Goal: Task Accomplishment & Management: Manage account settings

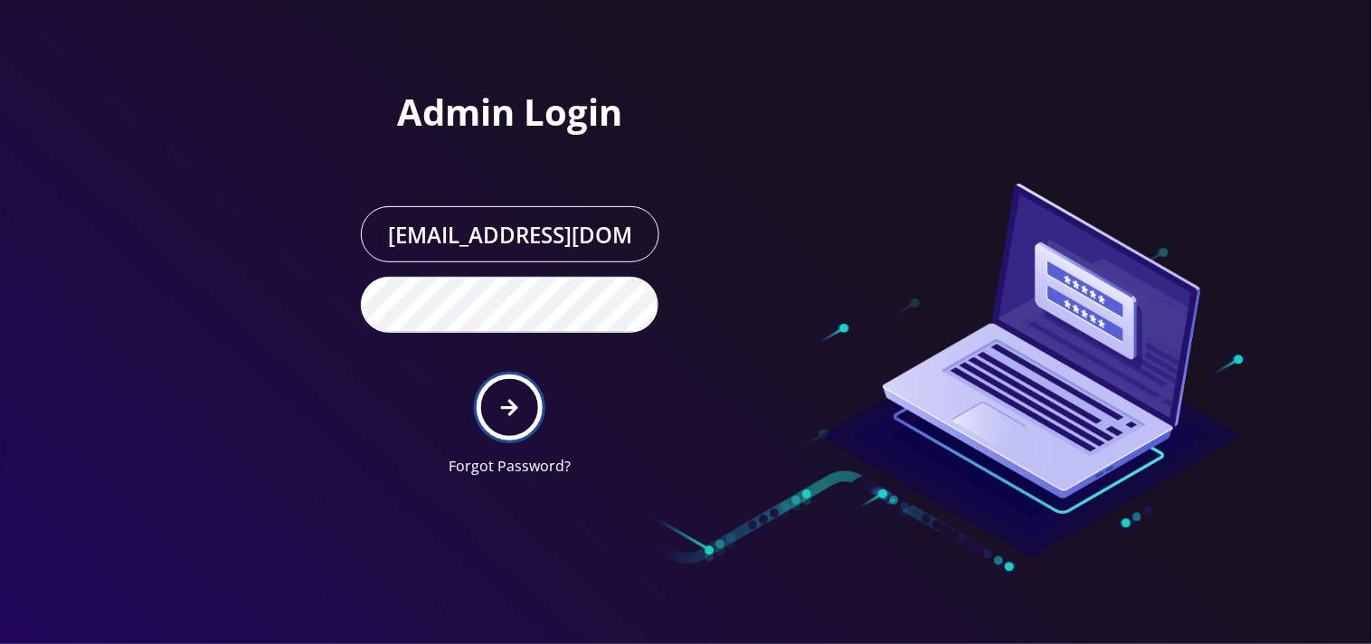
click at [503, 407] on icon "submit" at bounding box center [509, 408] width 17 height 17
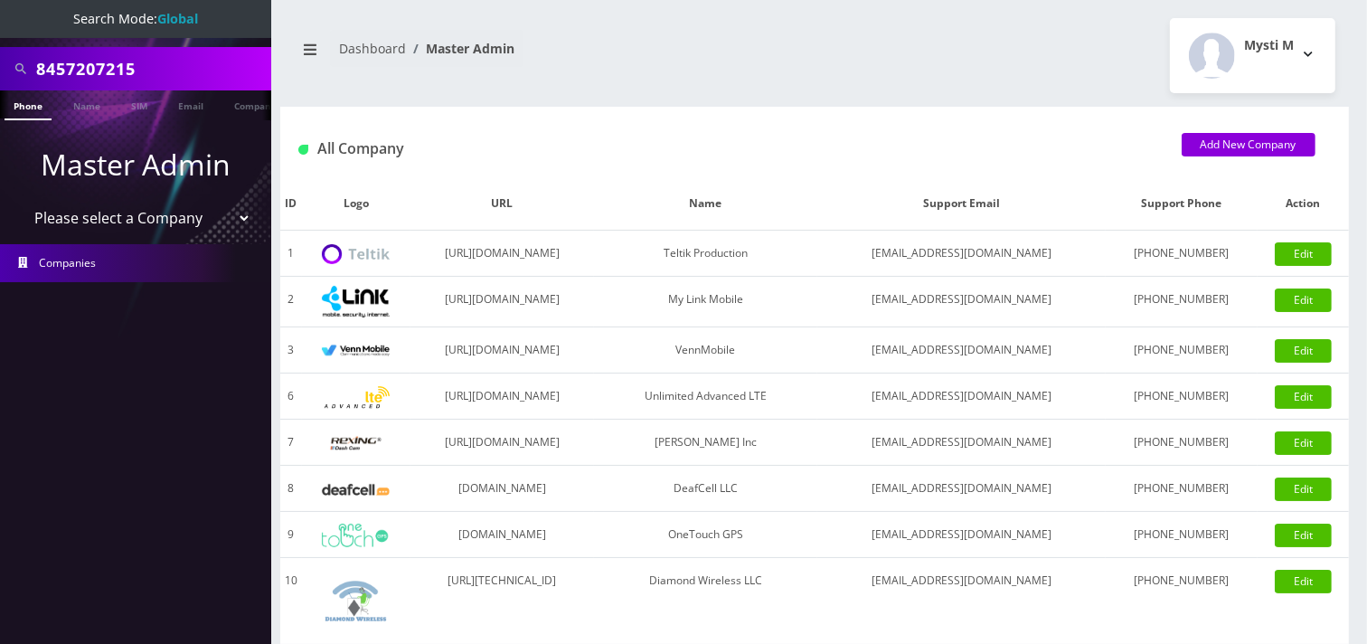
click at [152, 70] on input "8457207215" at bounding box center [151, 69] width 231 height 34
click at [159, 75] on input "8457207215" at bounding box center [151, 69] width 231 height 34
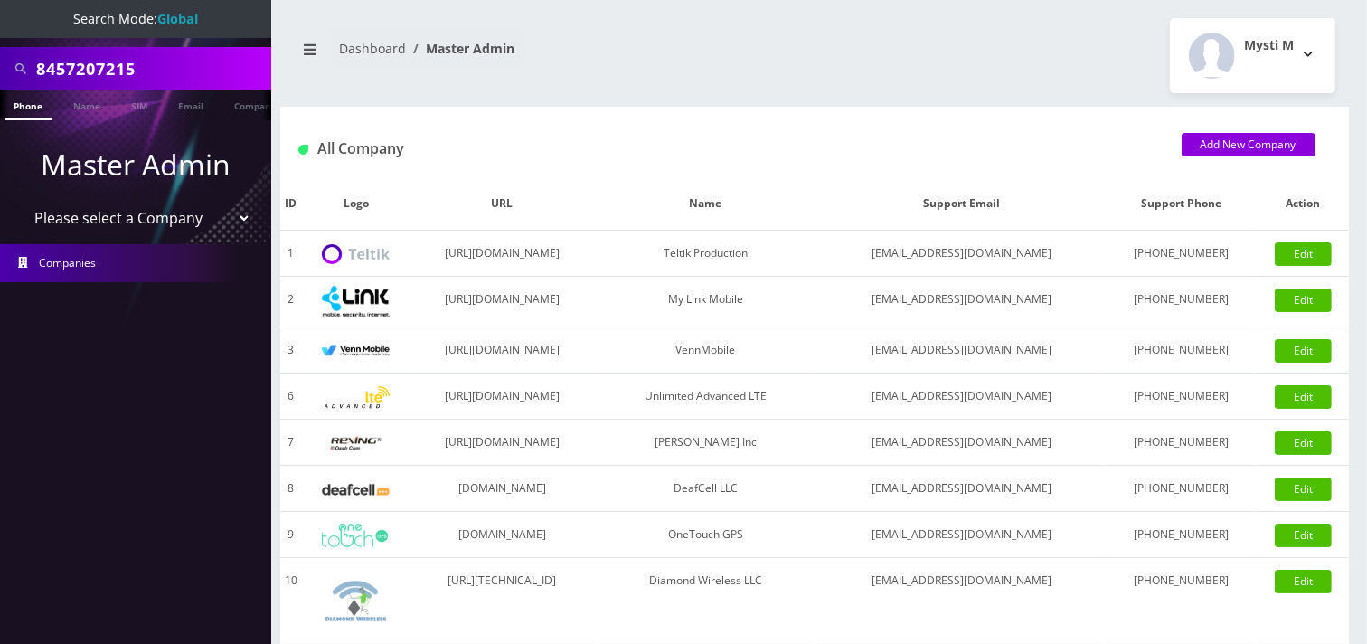
paste input "929617648"
type input "9296176485"
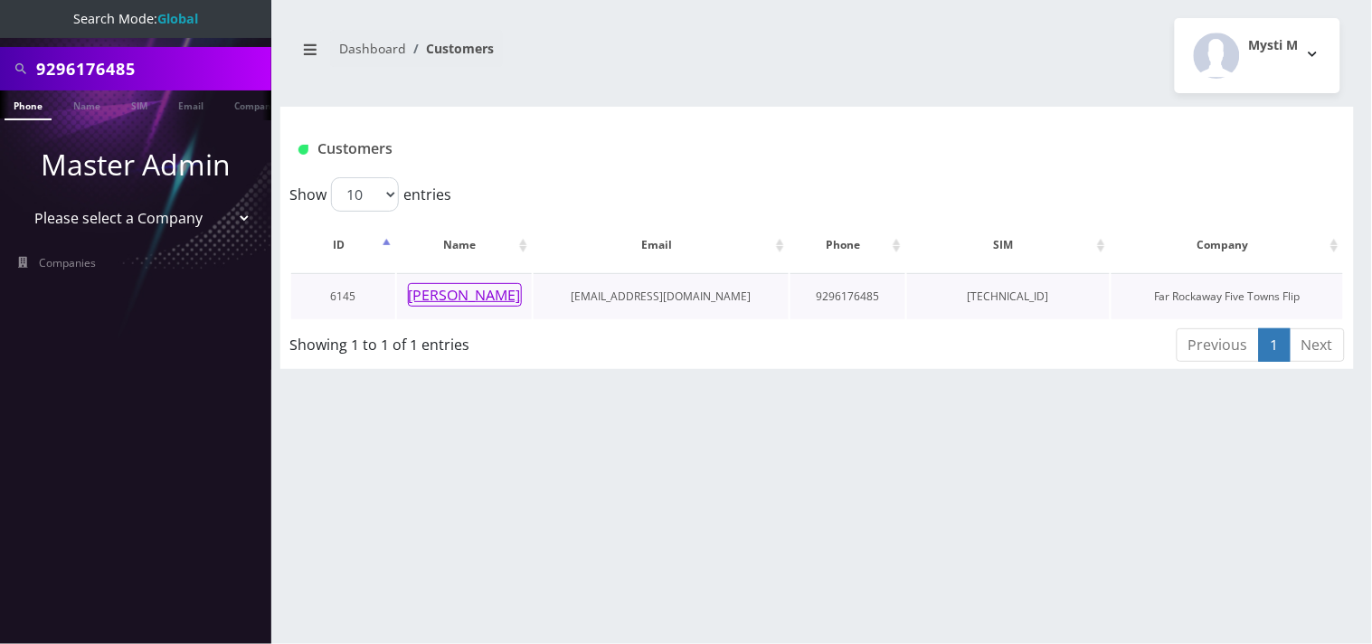
click at [461, 296] on button "Esti Kaplan" at bounding box center [465, 295] width 114 height 24
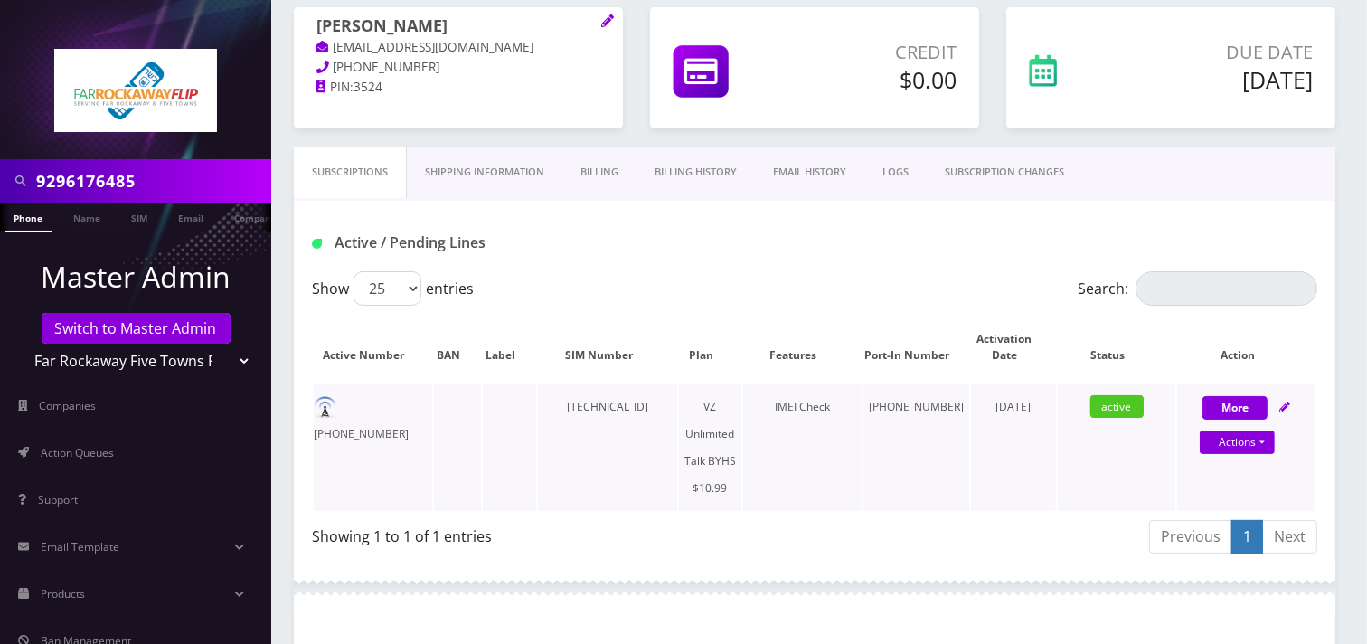
scroll to position [201, 0]
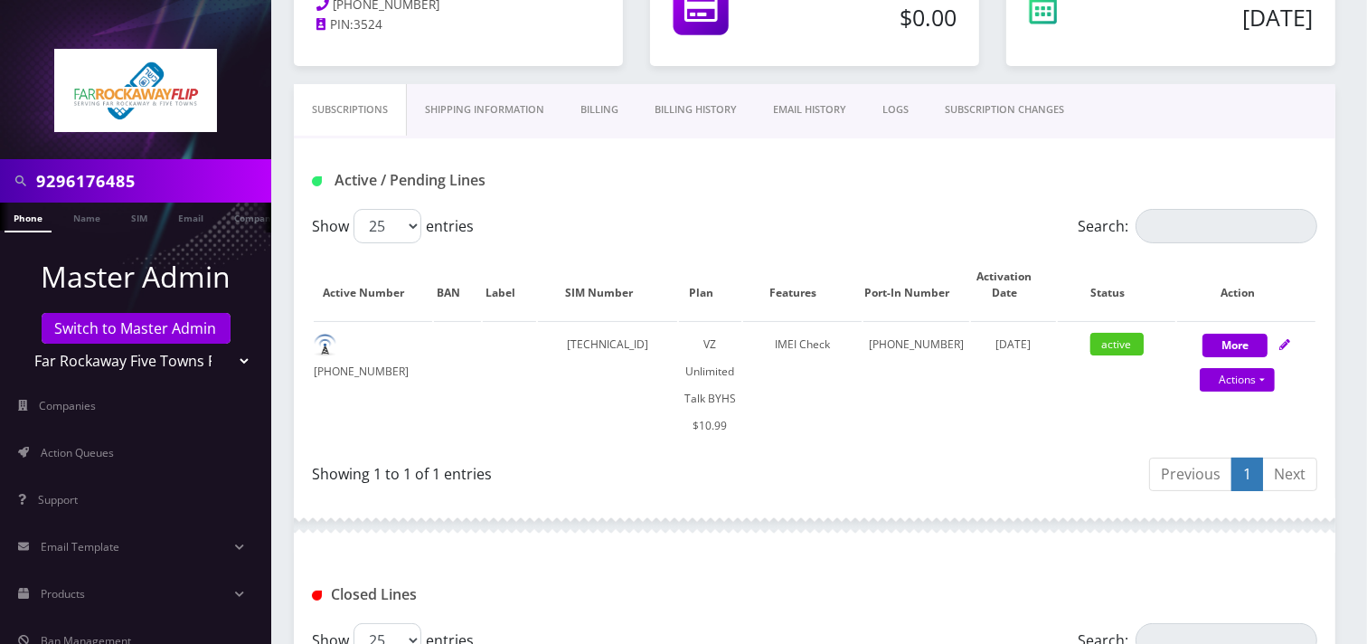
click at [980, 109] on link "SUBSCRIPTION CHANGES" at bounding box center [1005, 110] width 156 height 52
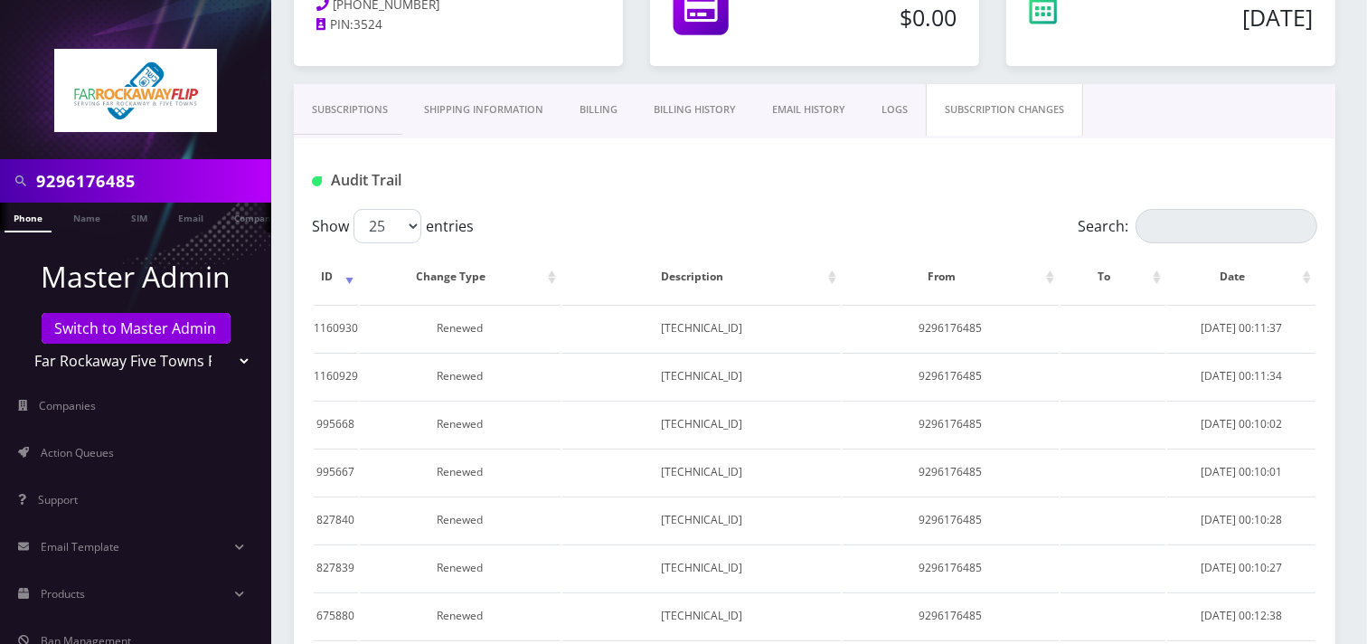
click at [363, 107] on link "Subscriptions" at bounding box center [350, 110] width 112 height 52
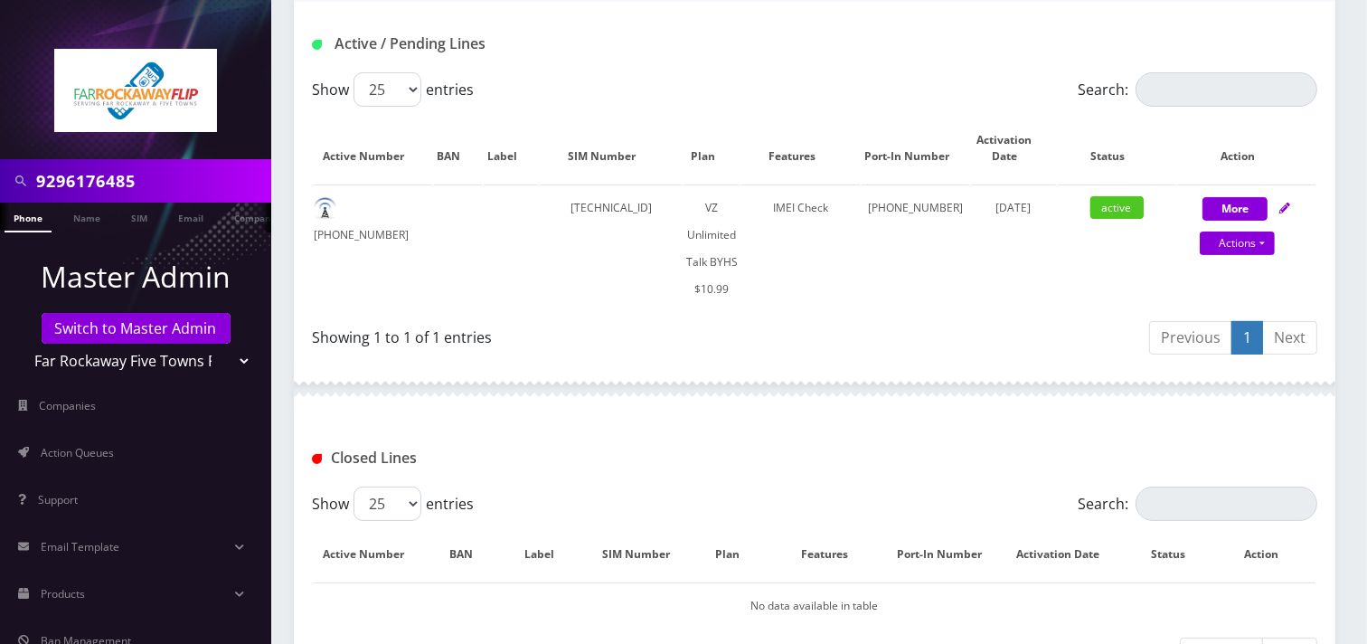
scroll to position [72, 0]
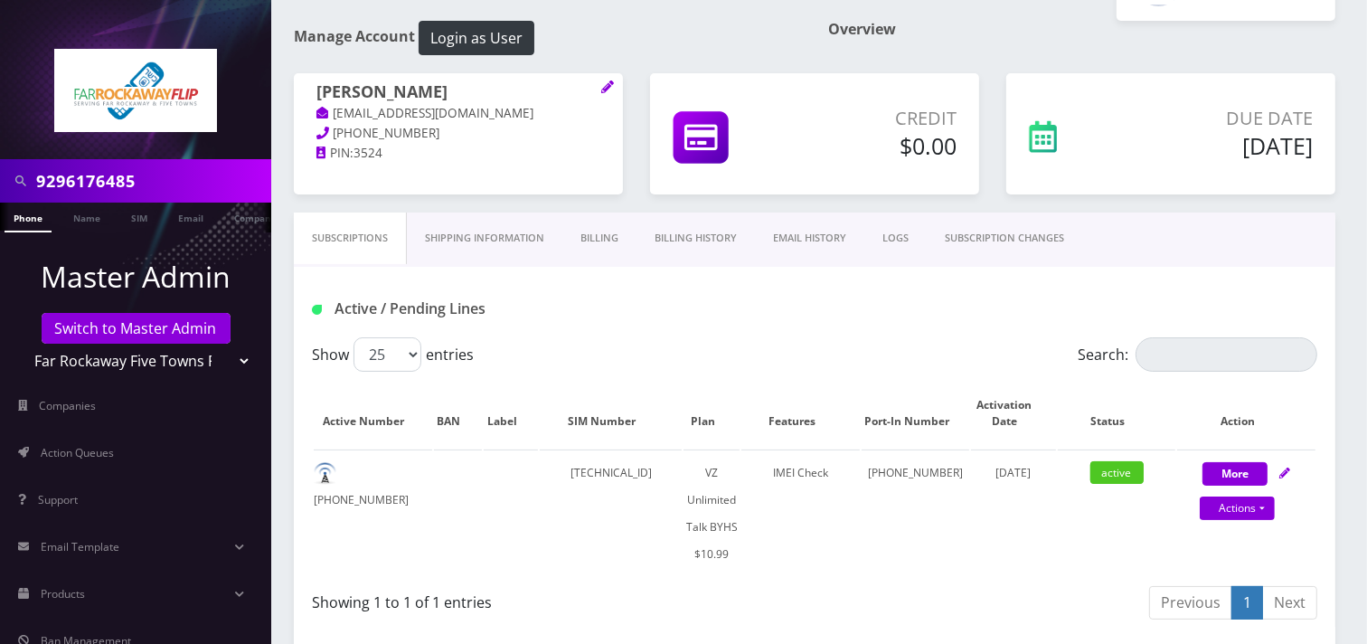
click at [694, 231] on link "Billing History" at bounding box center [696, 239] width 118 height 52
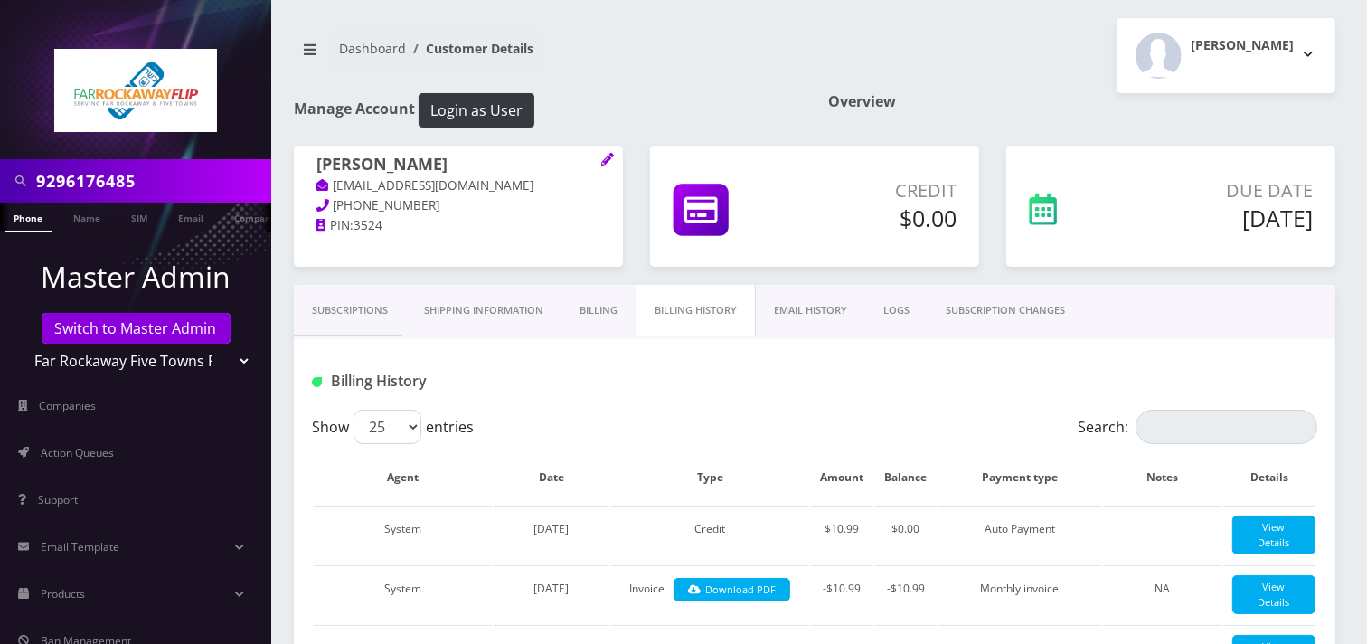
click at [148, 177] on input "9296176485" at bounding box center [151, 181] width 231 height 34
click at [148, 178] on input "9296176485" at bounding box center [151, 181] width 231 height 34
click at [148, 178] on input "7325694159" at bounding box center [151, 181] width 231 height 34
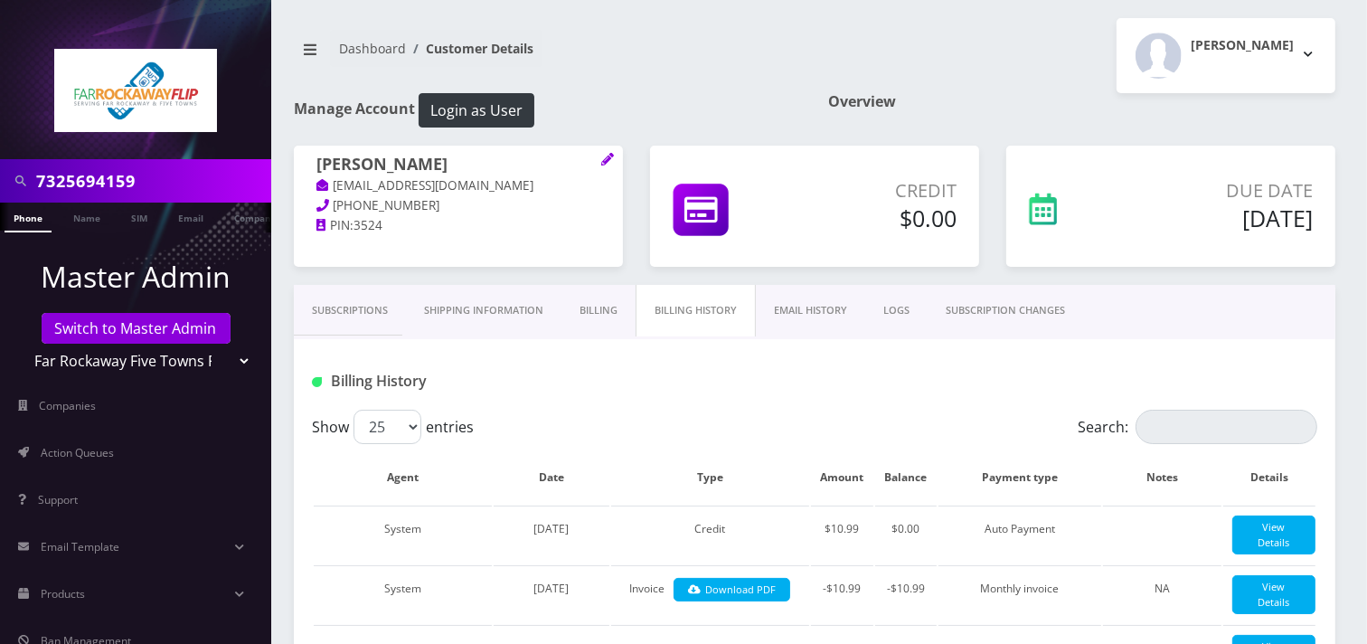
click at [150, 176] on input "7325694159" at bounding box center [151, 181] width 231 height 34
type input "7325694159"
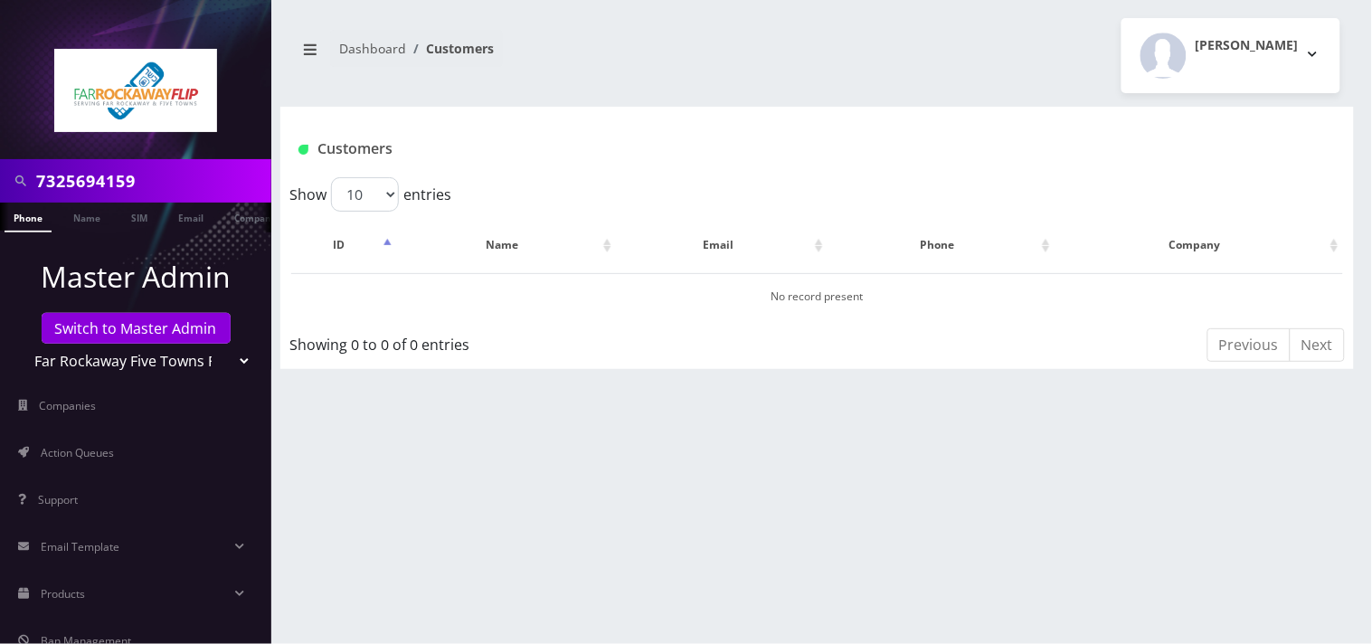
click at [131, 364] on select "Teltik Production My Link Mobile VennMobile Unlimited Advanced LTE Rexing Inc D…" at bounding box center [136, 361] width 231 height 34
select select "1"
click at [21, 344] on select "Teltik Production My Link Mobile VennMobile Unlimited Advanced LTE Rexing Inc D…" at bounding box center [136, 361] width 231 height 34
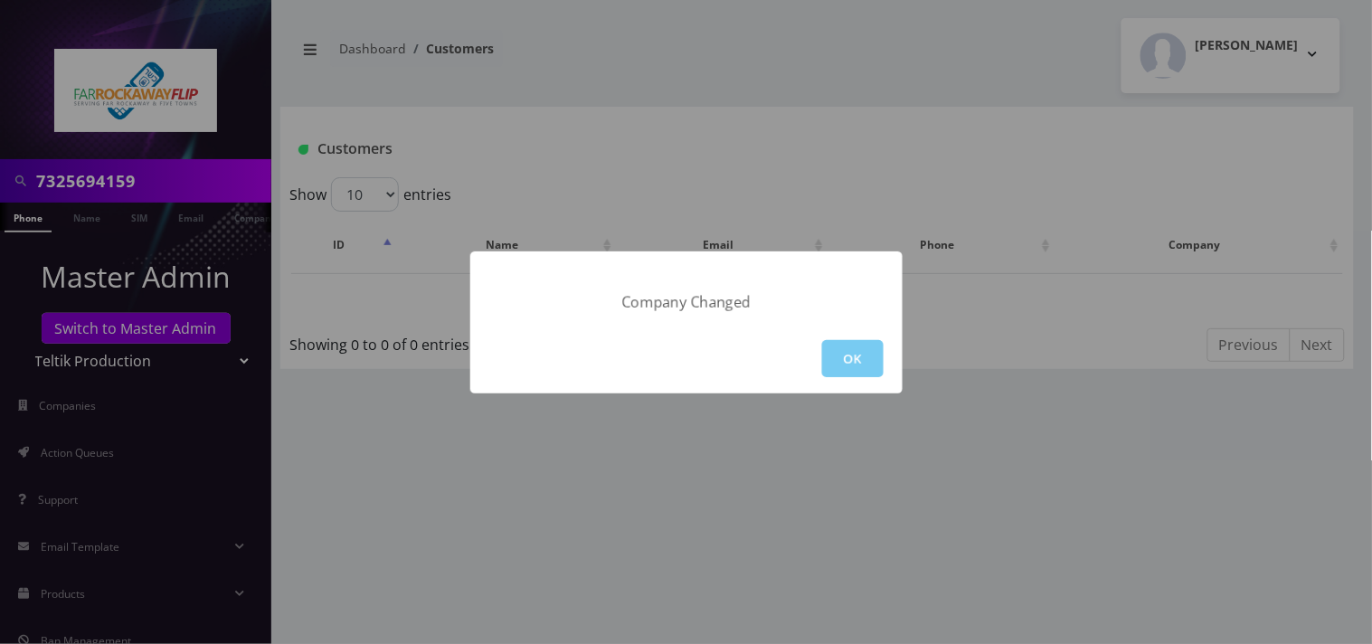
click at [852, 362] on button "OK" at bounding box center [853, 358] width 62 height 37
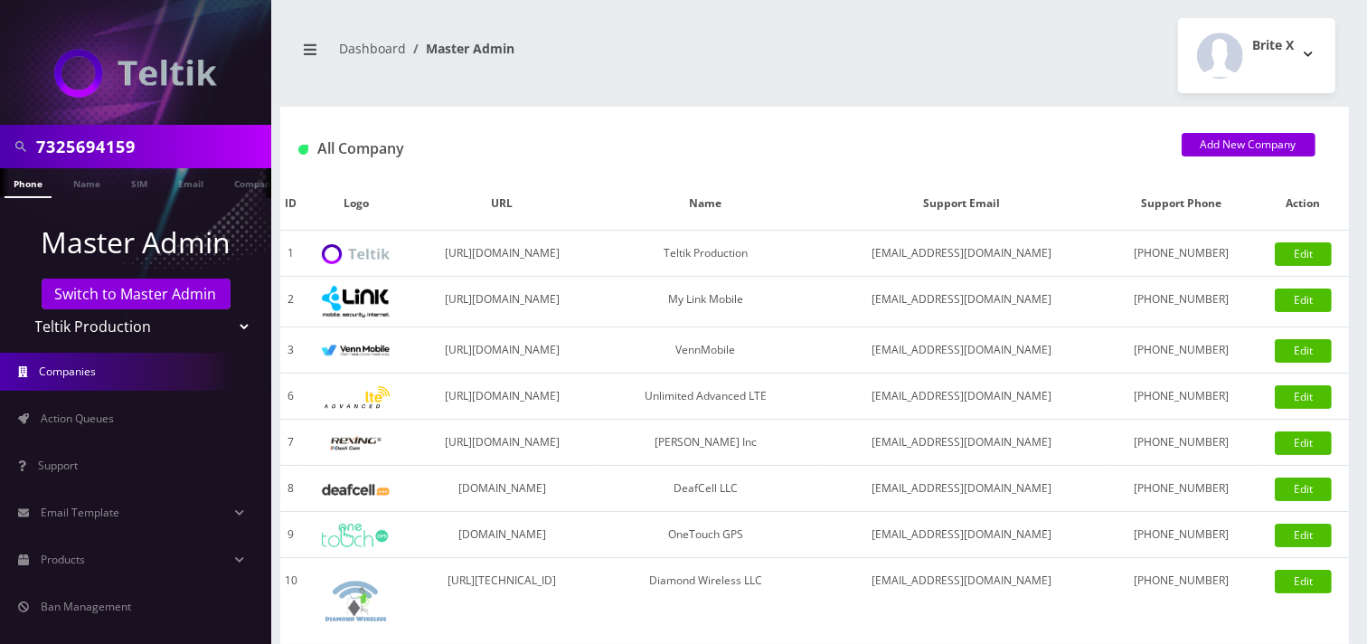
click at [156, 145] on input "7325694159" at bounding box center [151, 146] width 231 height 34
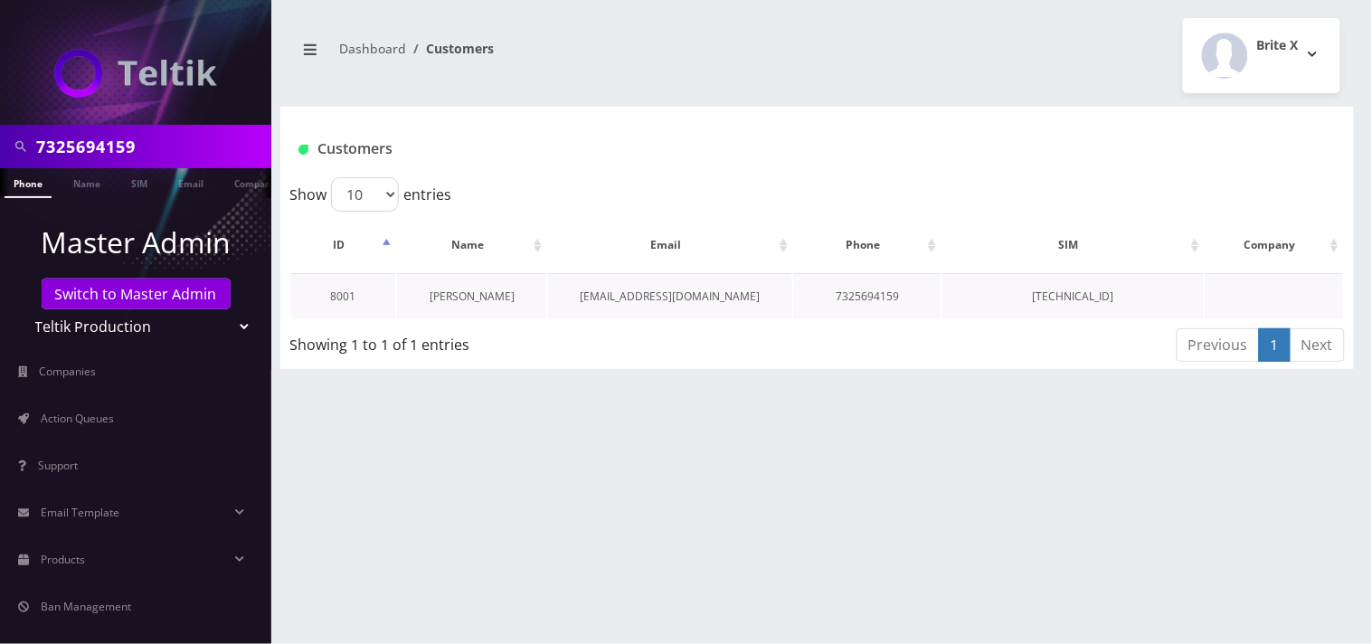
click at [470, 297] on link "[PERSON_NAME]" at bounding box center [472, 296] width 85 height 15
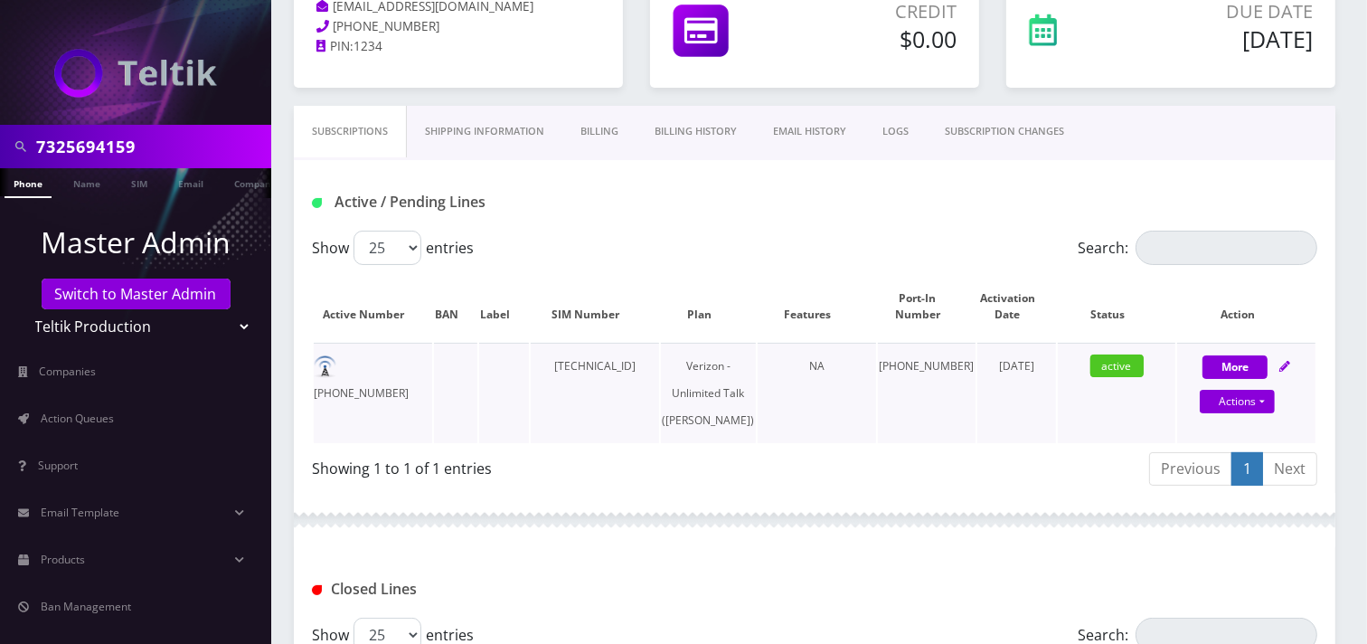
scroll to position [201, 0]
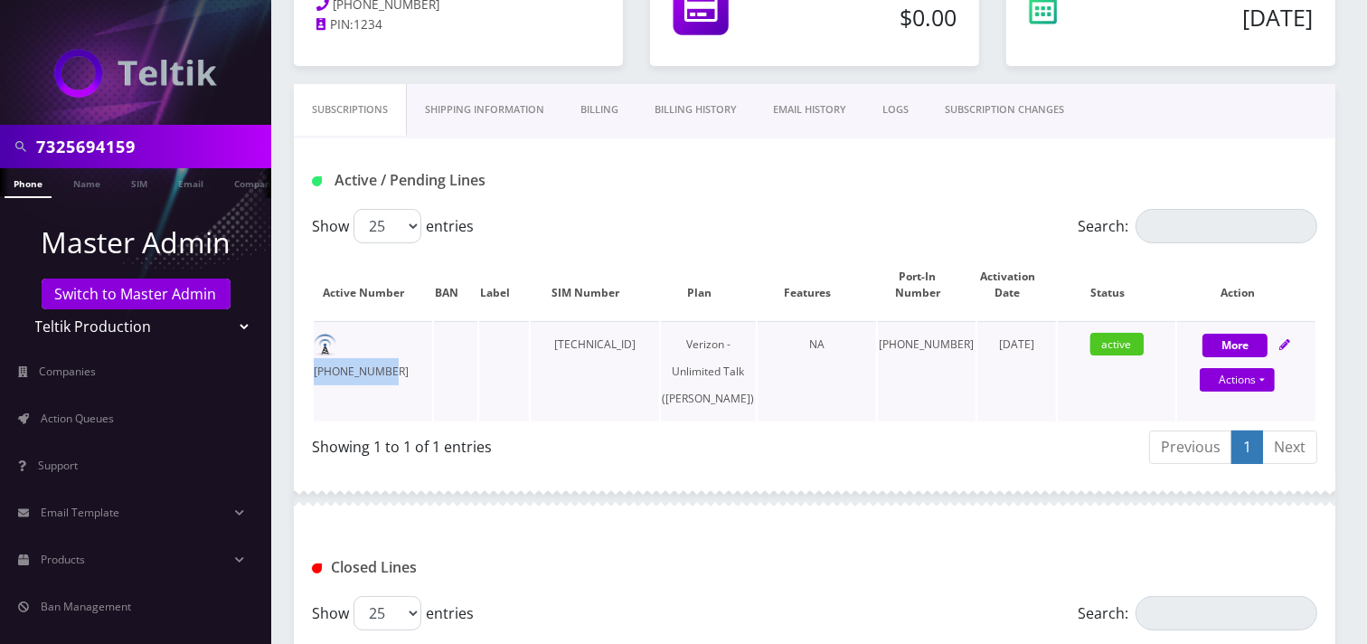
drag, startPoint x: 421, startPoint y: 340, endPoint x: 350, endPoint y: 347, distance: 70.9
click at [346, 347] on td "[PHONE_NUMBER]" at bounding box center [373, 371] width 118 height 100
copy td "[PHONE_NUMBER]"
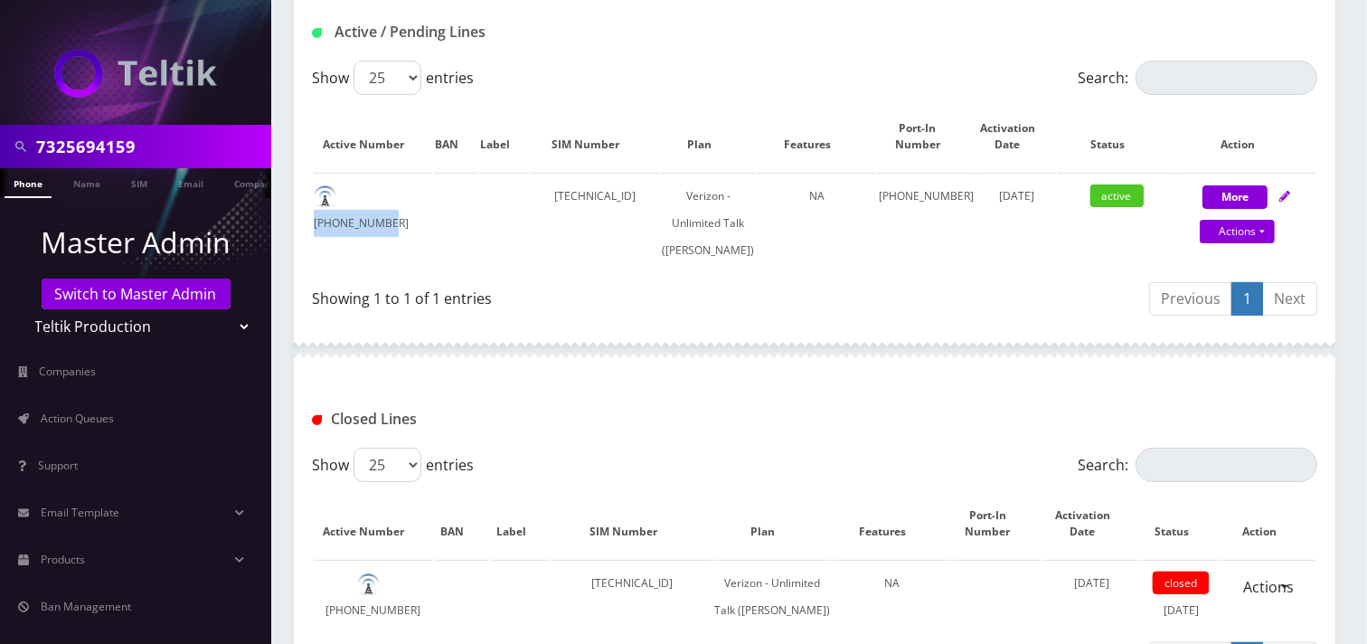
scroll to position [544, 0]
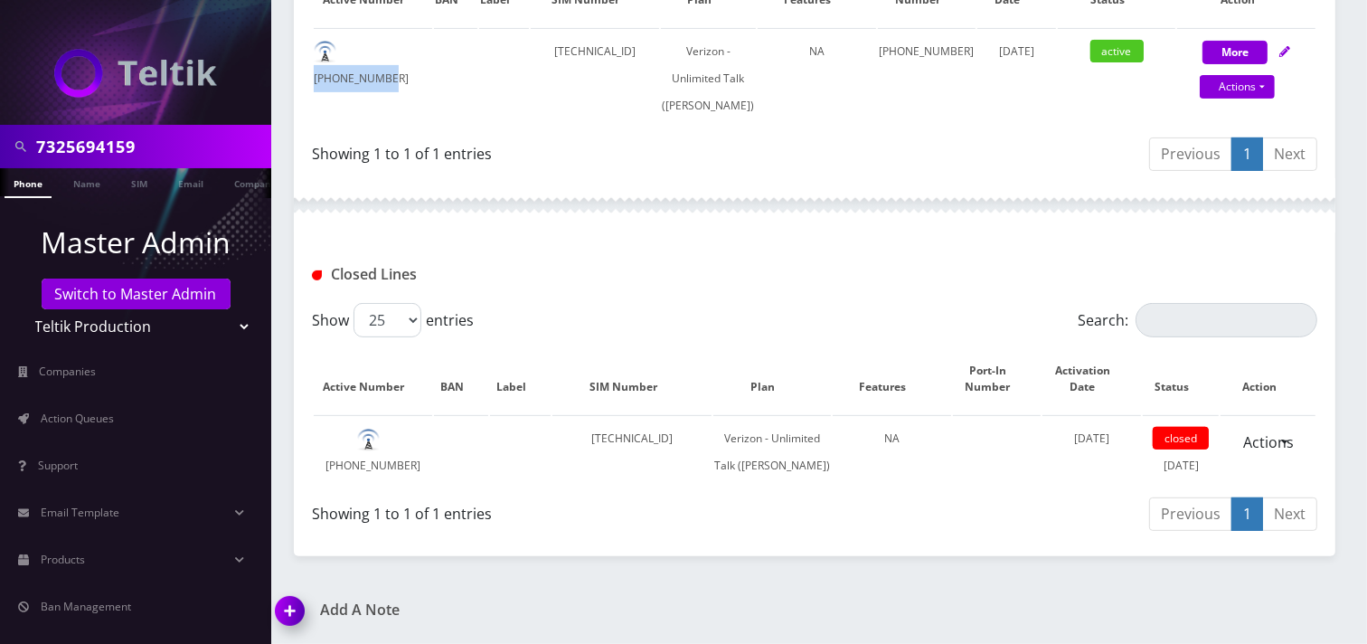
click at [298, 608] on img at bounding box center [293, 617] width 53 height 53
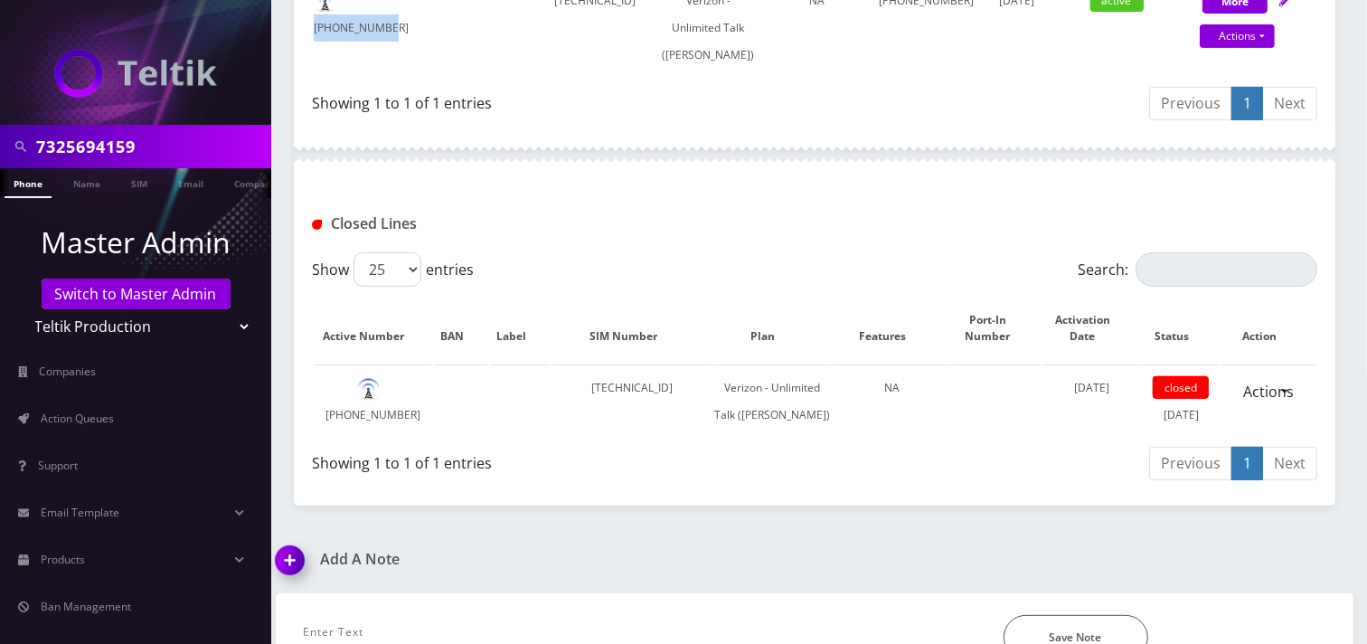
scroll to position [648, 0]
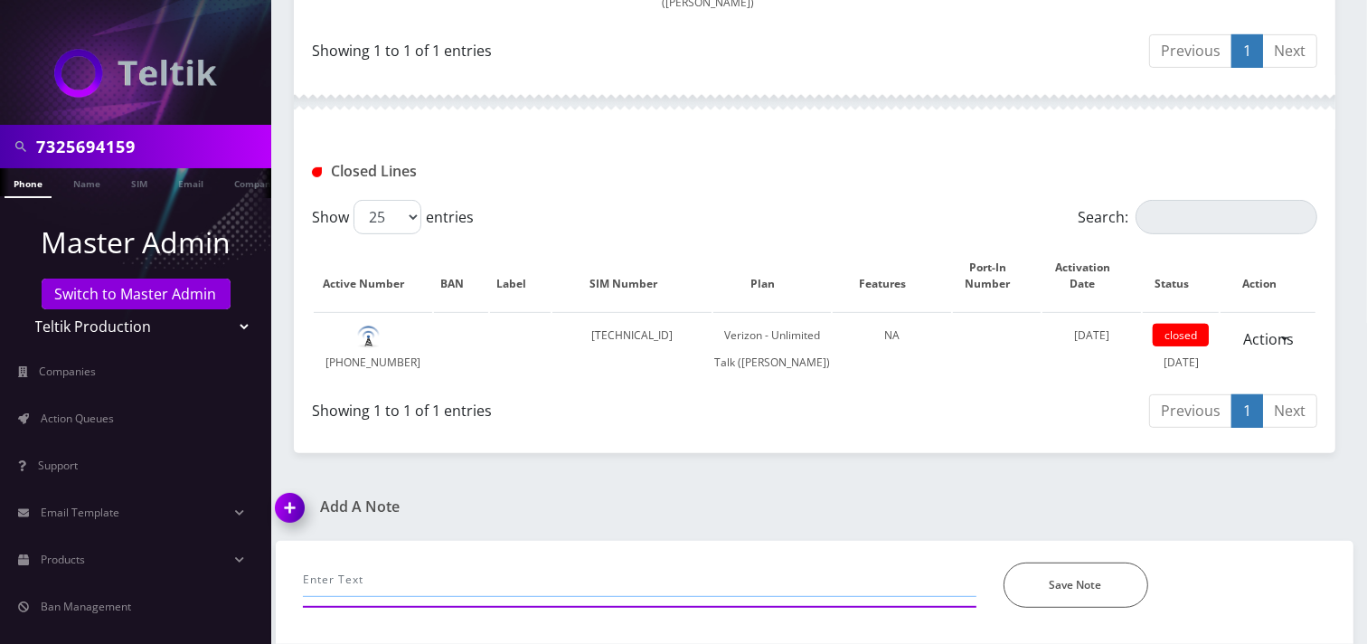
click at [358, 579] on input "text" at bounding box center [640, 580] width 674 height 34
paste input "OTP 18483262348"
paste input "891480000011798237697"
type input "call- swap tp SIM [TECHNICAL_ID]-Mysti"
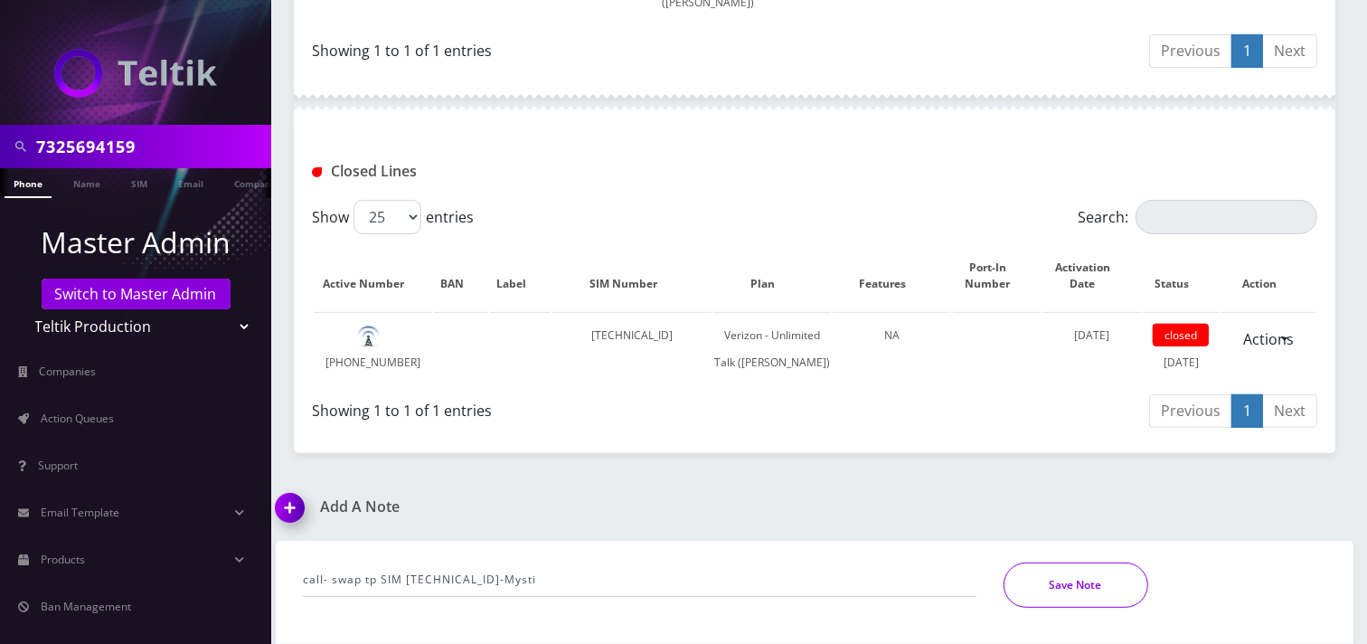
click at [1047, 577] on button "Save Note" at bounding box center [1076, 585] width 145 height 45
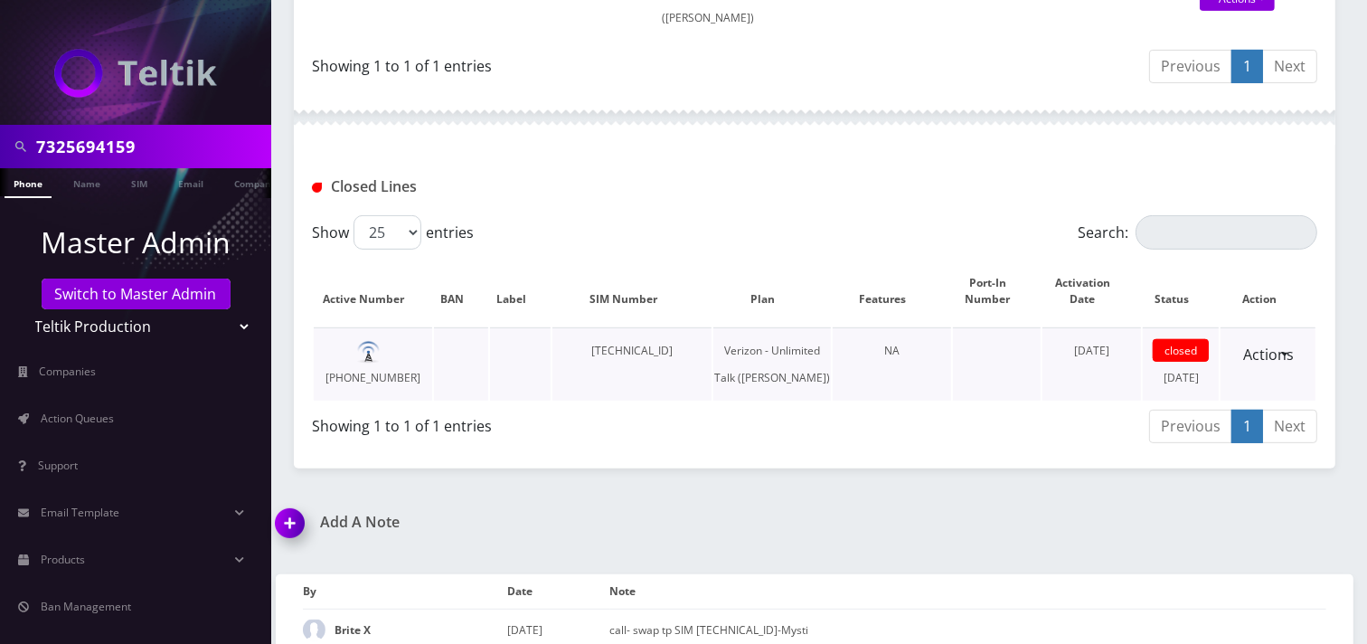
scroll to position [547, 0]
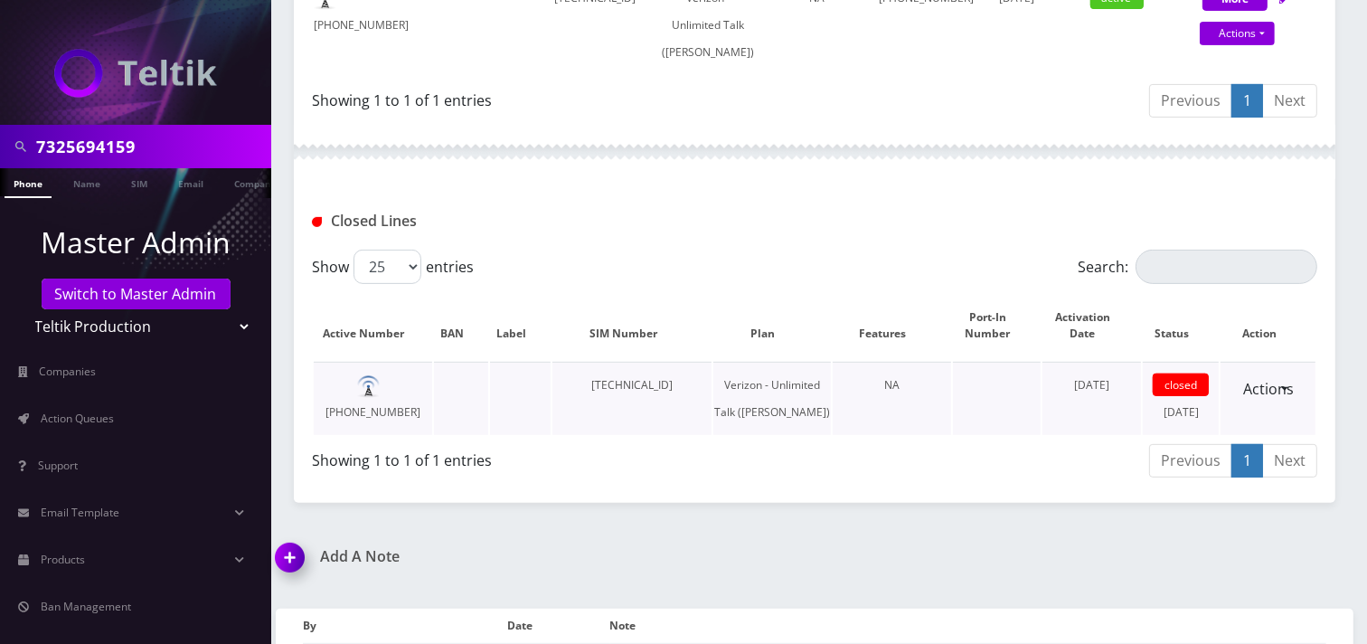
click at [626, 412] on td "[TECHNICAL_ID]" at bounding box center [632, 398] width 159 height 73
copy td "[TECHNICAL_ID]"
click at [827, 236] on div "Closed Lines" at bounding box center [814, 221] width 1033 height 30
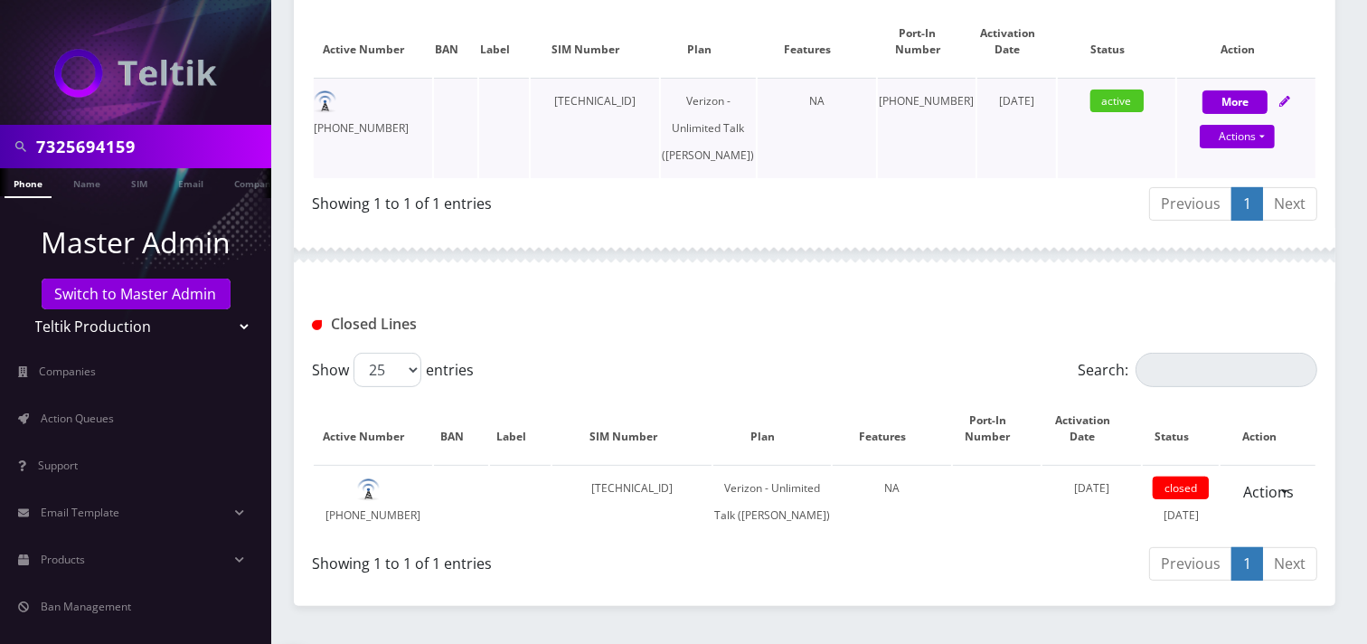
scroll to position [346, 0]
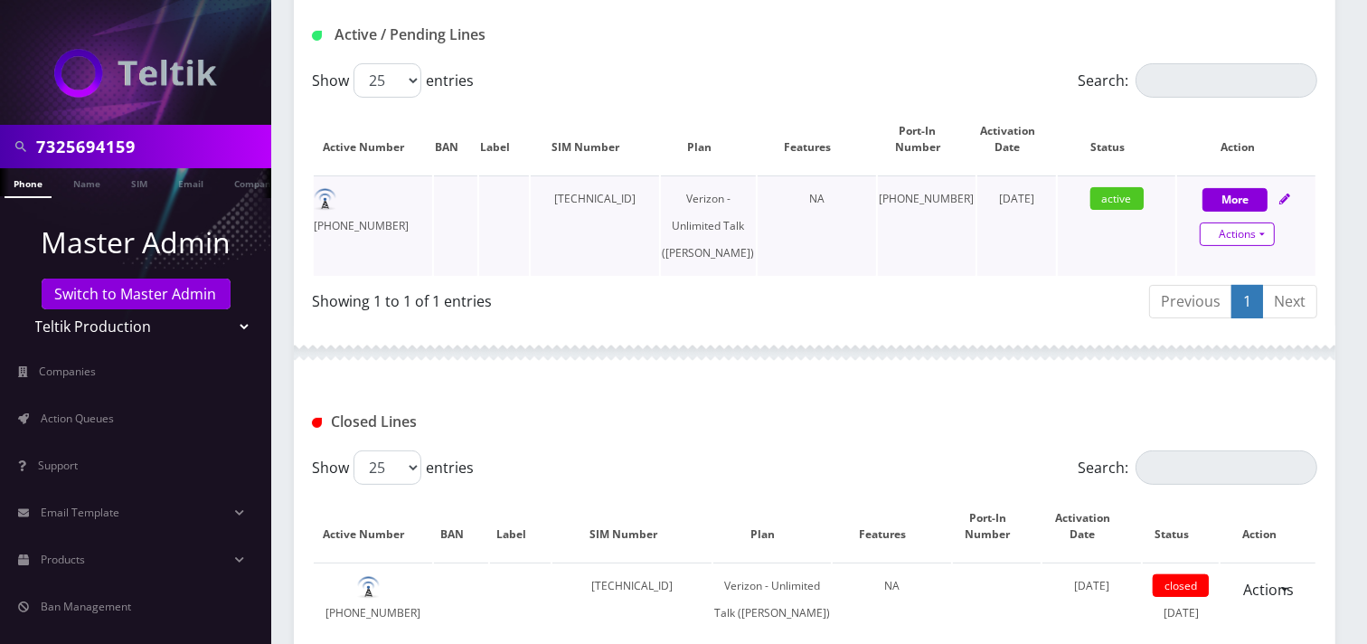
click at [1263, 239] on link "Actions" at bounding box center [1237, 234] width 75 height 24
select select "459"
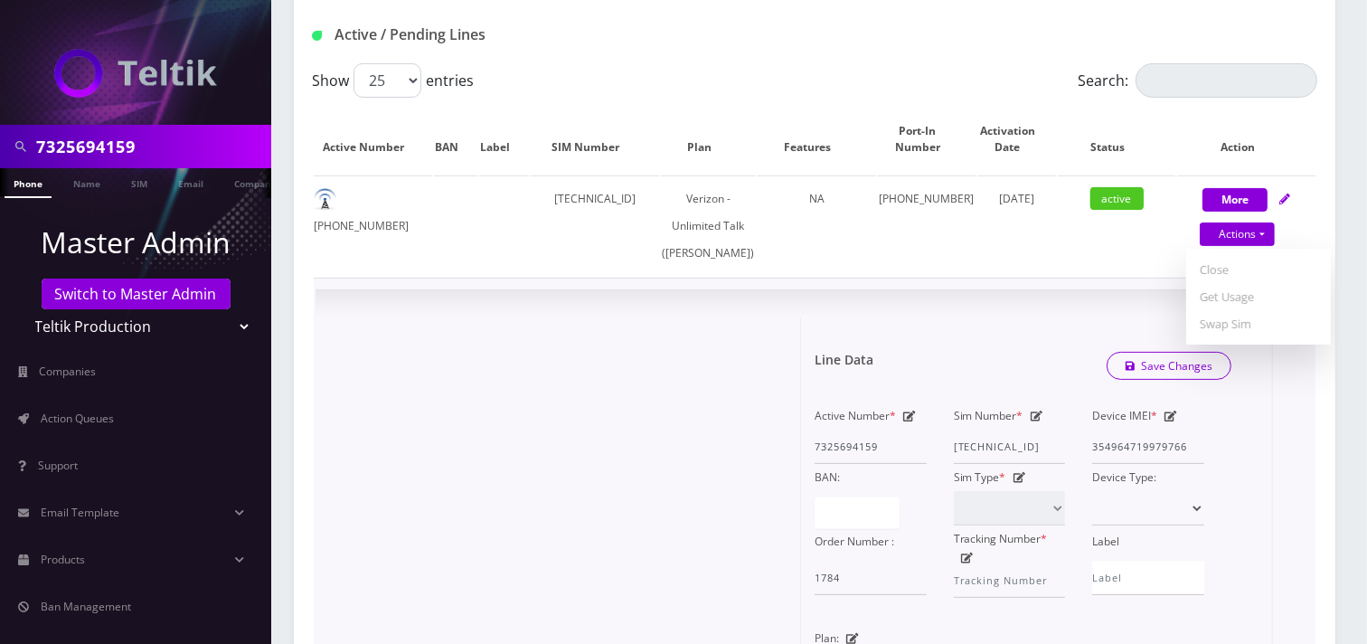
click at [1042, 421] on icon at bounding box center [1037, 416] width 13 height 11
click at [1024, 464] on input "[TECHNICAL_ID]" at bounding box center [1010, 447] width 112 height 34
paste input "891480000011798237697"
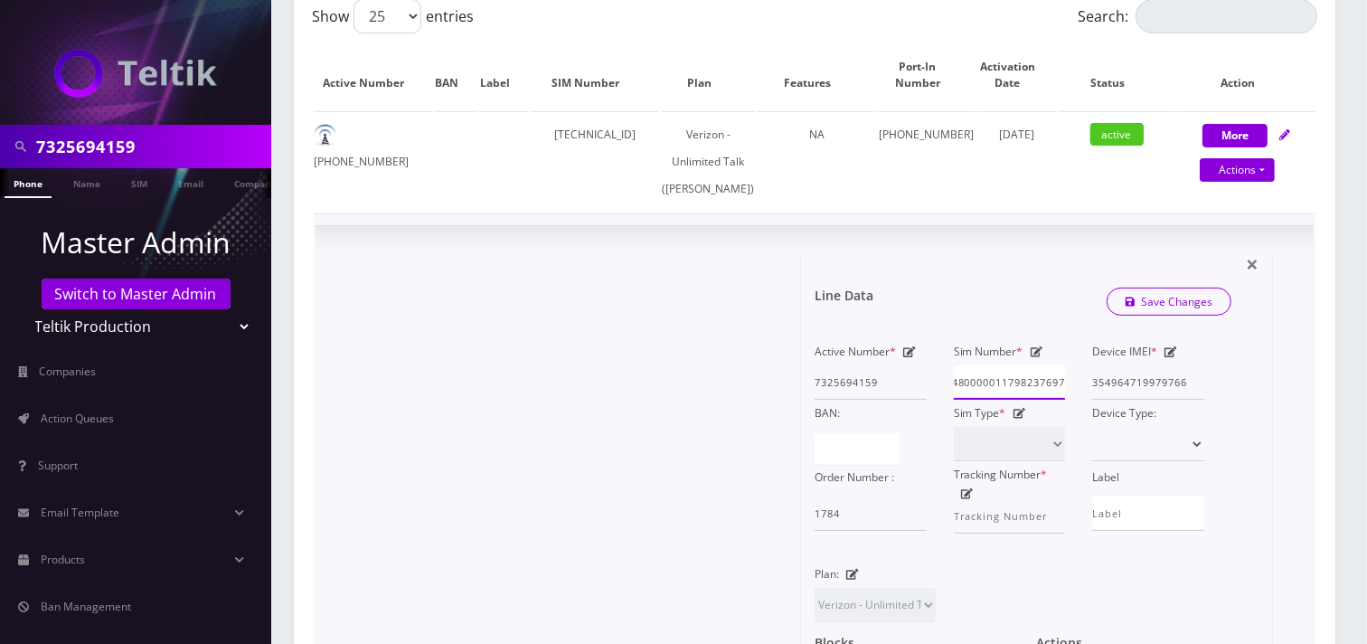
scroll to position [447, 0]
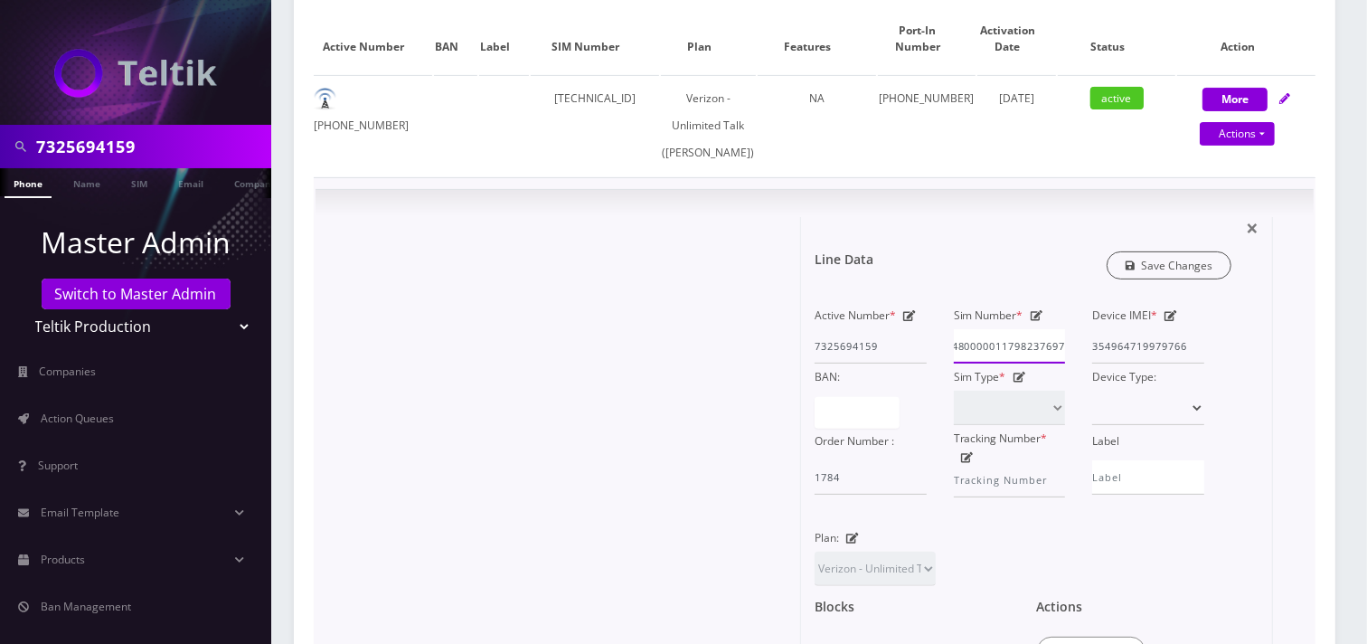
type input "891480000011798237697"
click at [1172, 277] on link "Save Changes" at bounding box center [1170, 265] width 126 height 28
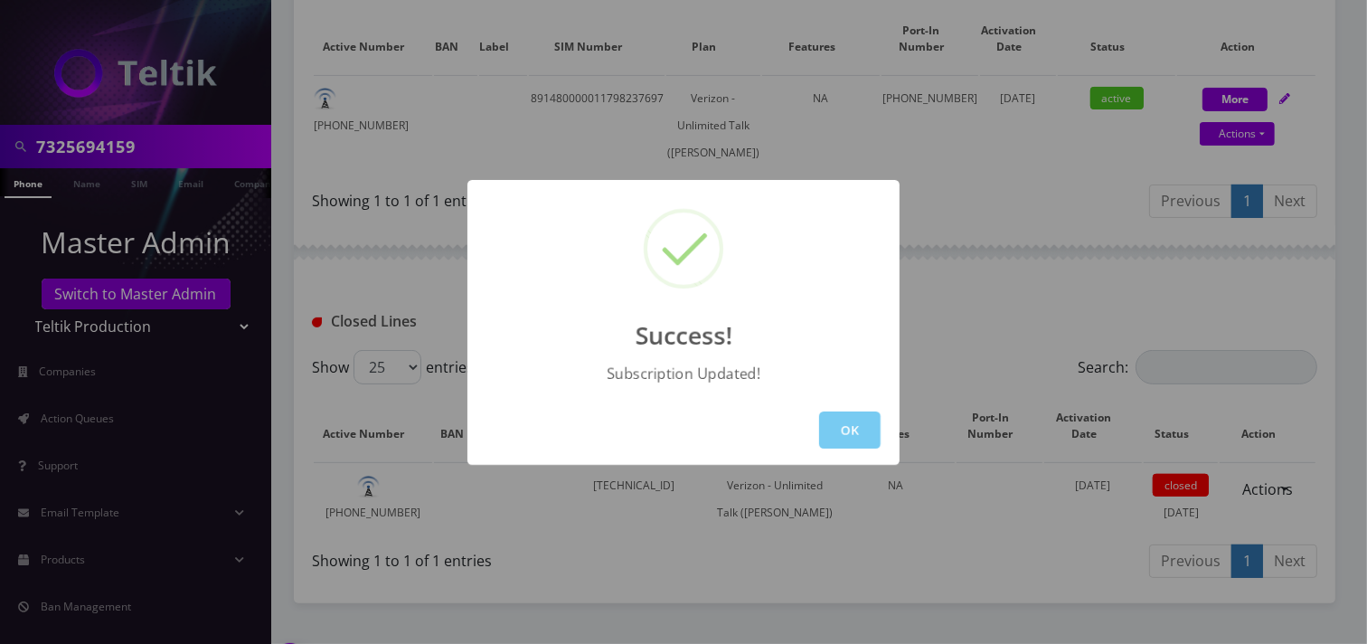
click at [835, 436] on button "OK" at bounding box center [850, 430] width 62 height 37
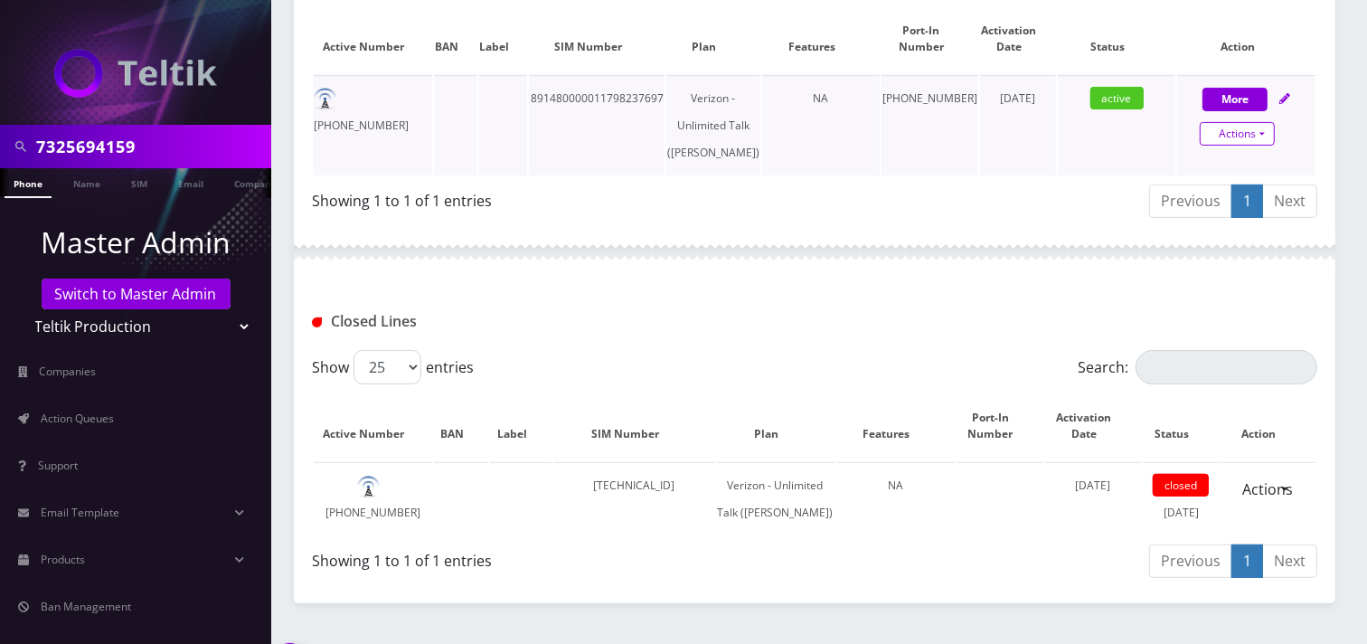
click at [1230, 133] on link "Actions" at bounding box center [1237, 134] width 75 height 24
select select "459"
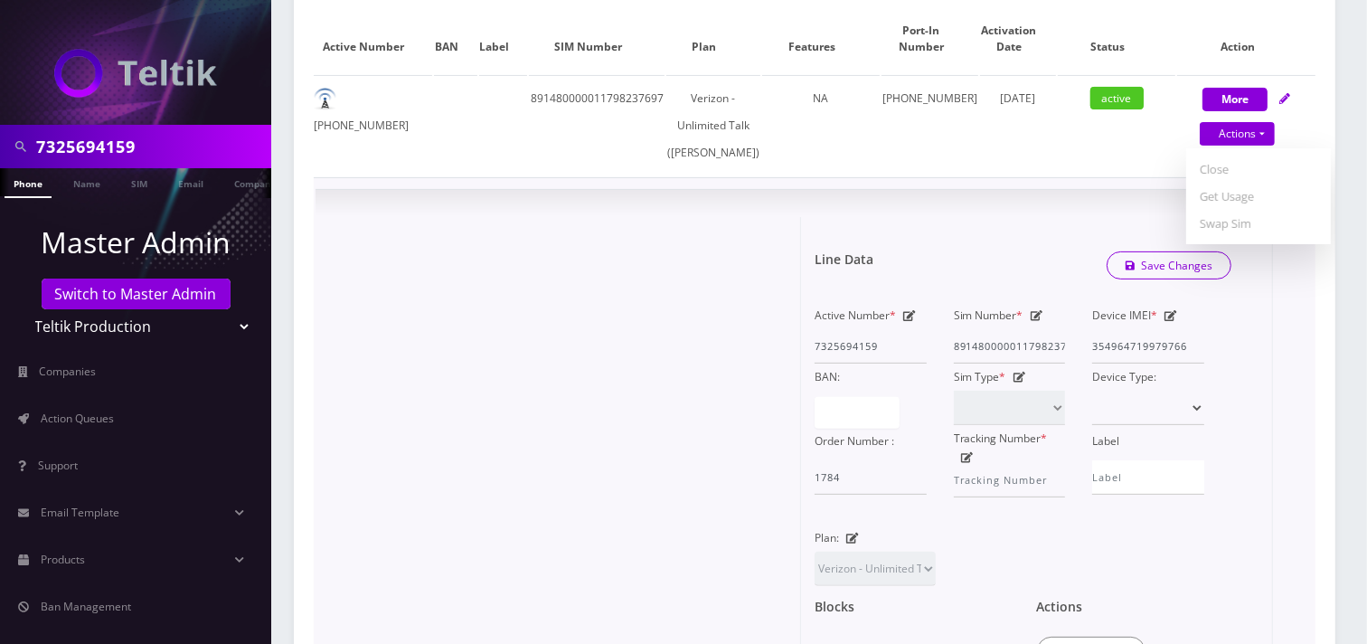
click at [545, 295] on div at bounding box center [565, 529] width 472 height 624
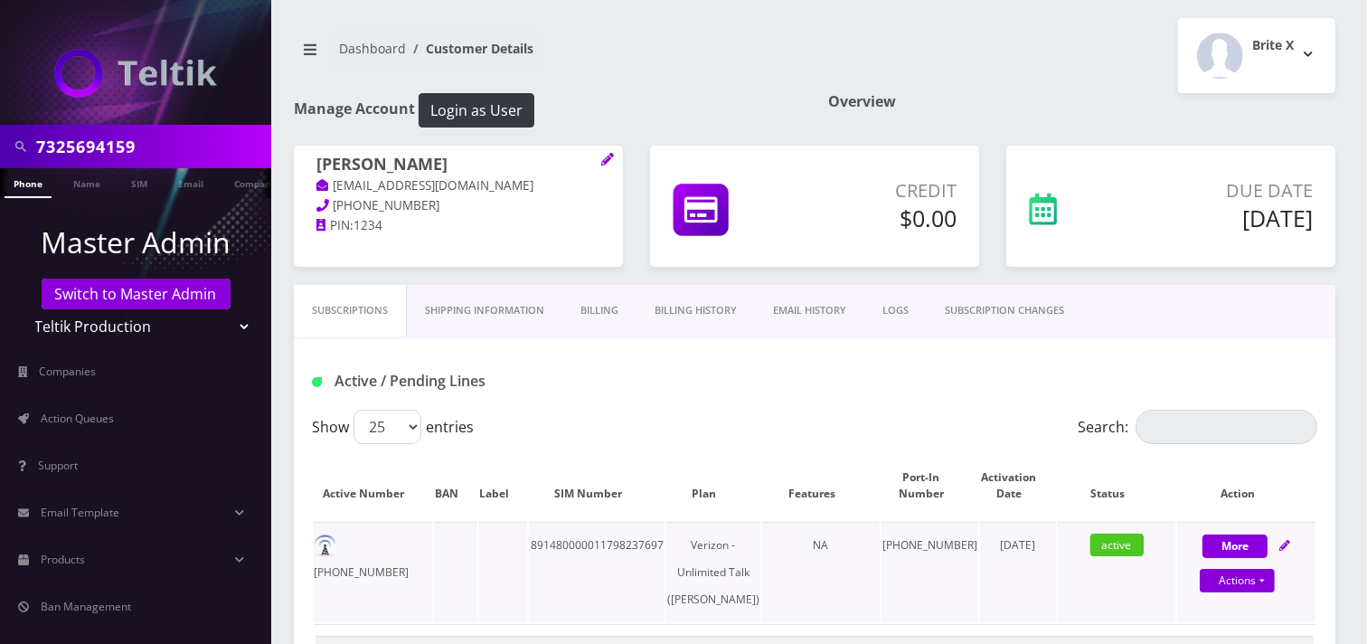
click at [385, 537] on td "[PHONE_NUMBER]" at bounding box center [373, 572] width 118 height 100
click at [385, 538] on td "[PHONE_NUMBER]" at bounding box center [373, 572] width 118 height 100
copy td "[PHONE_NUMBER]"
